Goal: Navigation & Orientation: Find specific page/section

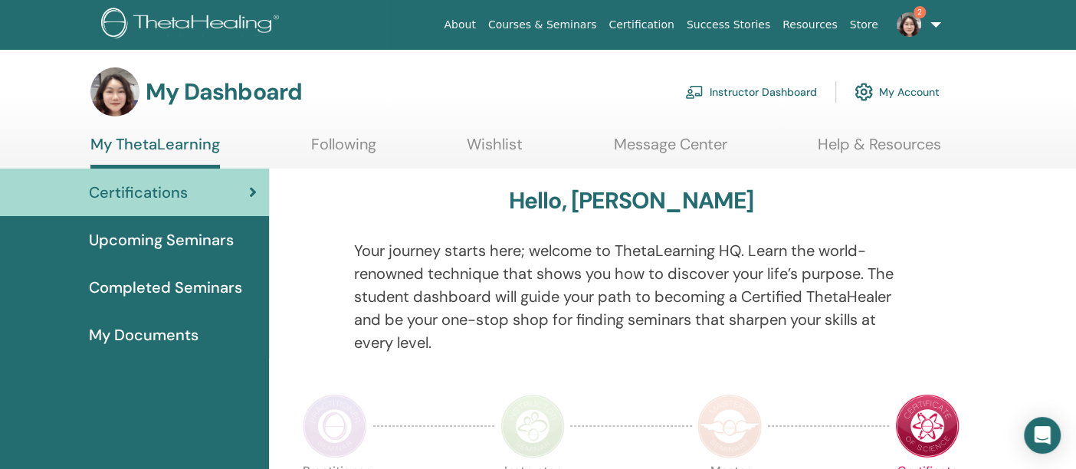
click at [908, 34] on img at bounding box center [908, 24] width 25 height 25
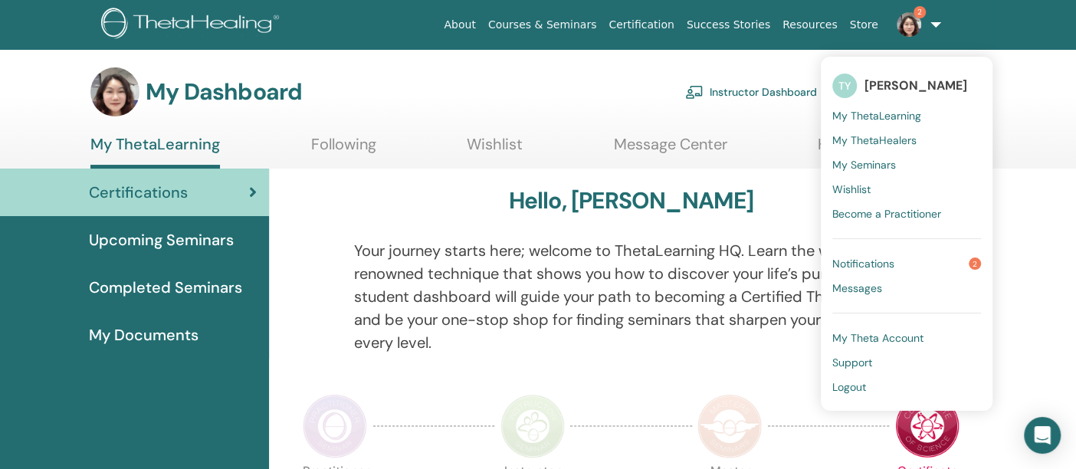
click at [881, 264] on span "Notifications" at bounding box center [863, 264] width 62 height 14
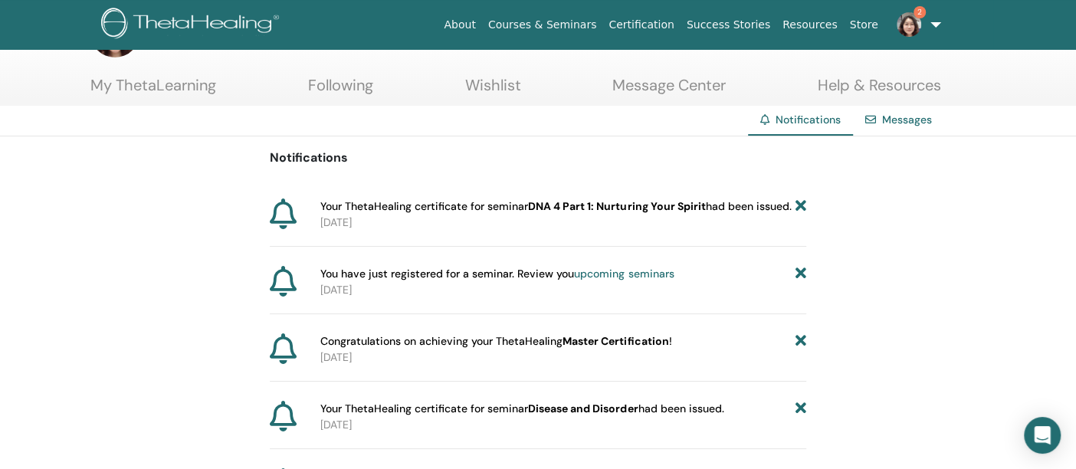
scroll to position [85, 0]
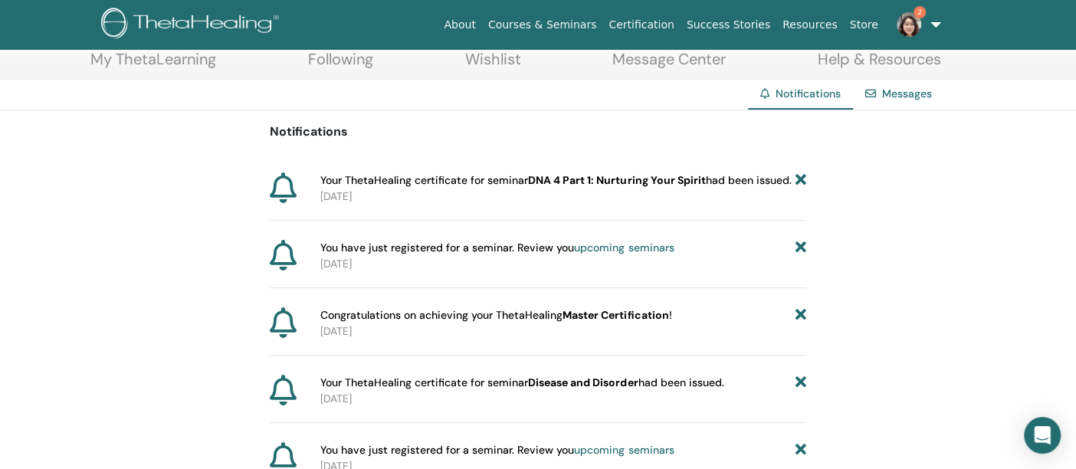
click at [906, 31] on img at bounding box center [908, 24] width 25 height 25
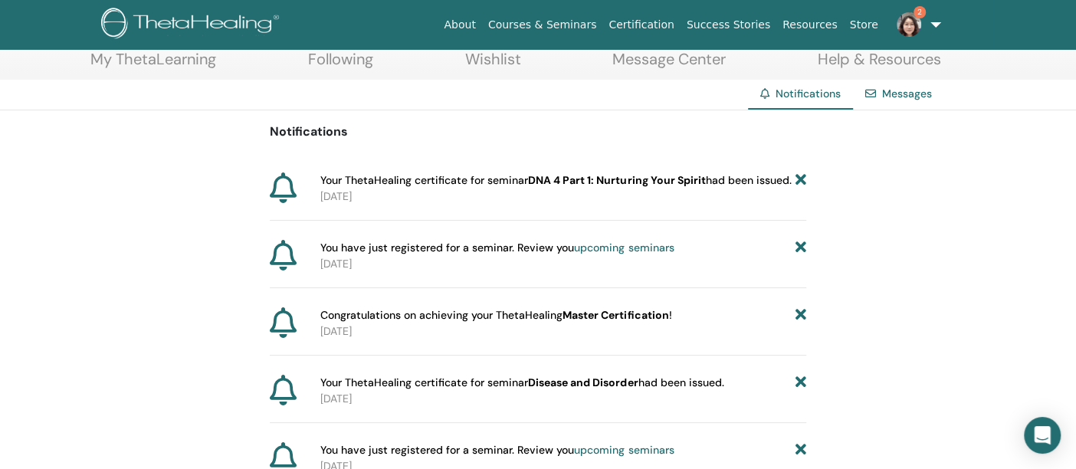
scroll to position [0, 0]
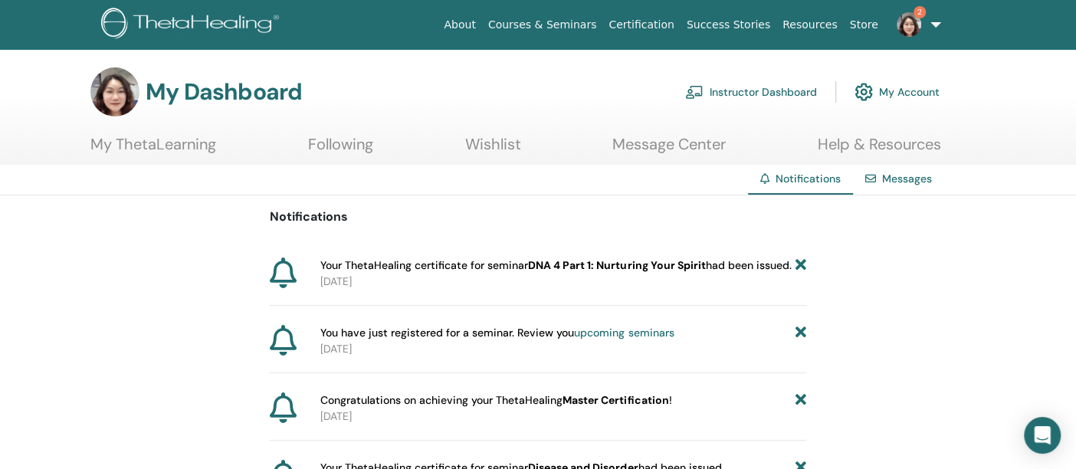
click at [748, 87] on link "Instructor Dashboard" at bounding box center [751, 92] width 132 height 34
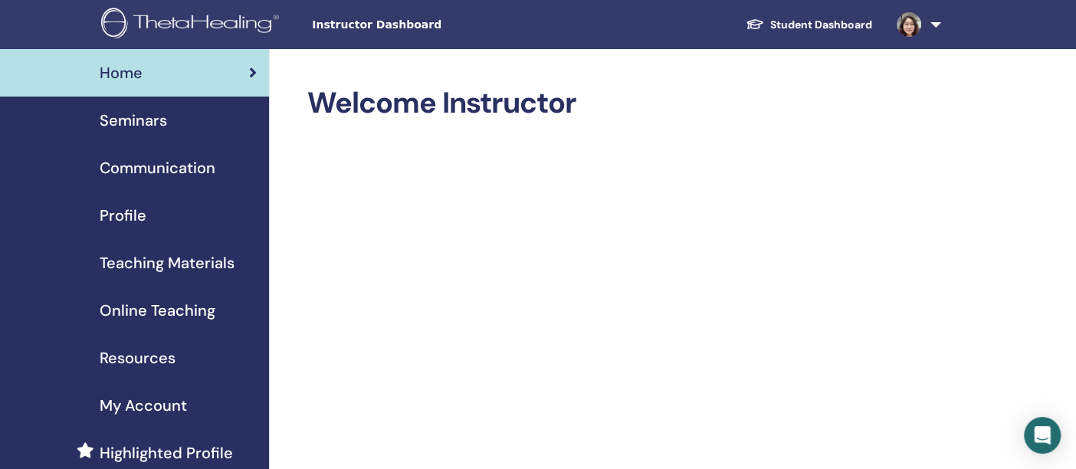
click at [166, 21] on img at bounding box center [192, 25] width 183 height 34
